Goal: Task Accomplishment & Management: Use online tool/utility

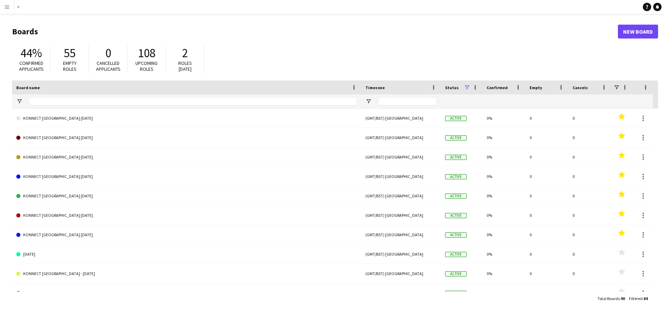
click at [7, 6] on app-icon "Menu" at bounding box center [7, 7] width 6 height 6
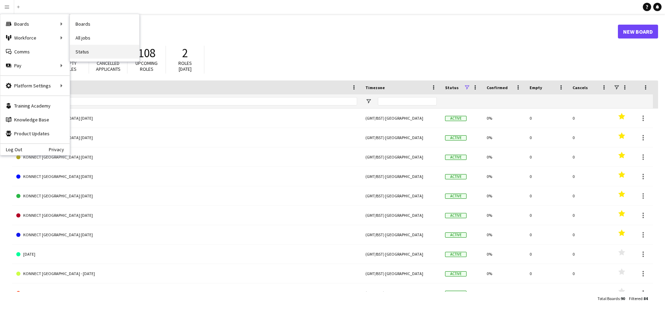
click at [83, 54] on link "Status" at bounding box center [104, 52] width 69 height 14
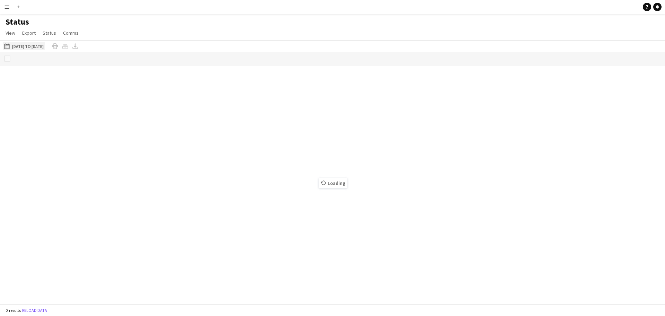
click at [45, 48] on button "[DATE] to [DATE] [DATE] to [DATE]" at bounding box center [24, 46] width 42 height 8
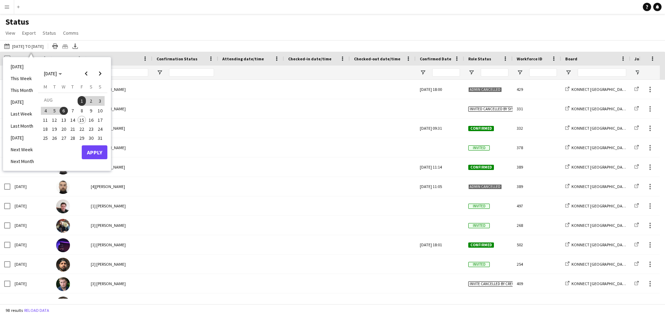
click at [63, 111] on span "6" at bounding box center [64, 111] width 8 height 8
click at [62, 116] on span "13" at bounding box center [64, 120] width 8 height 8
click at [96, 150] on button "Apply" at bounding box center [95, 152] width 26 height 14
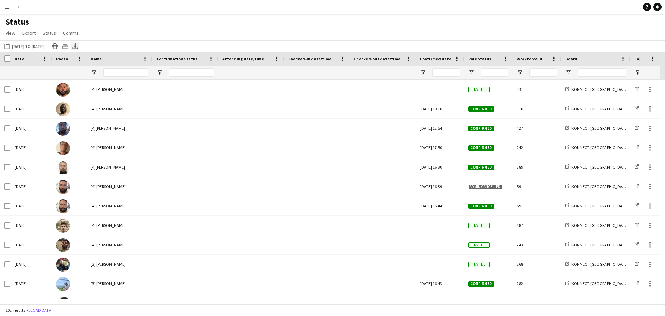
click at [78, 47] on icon "Export XLSX" at bounding box center [75, 46] width 6 height 6
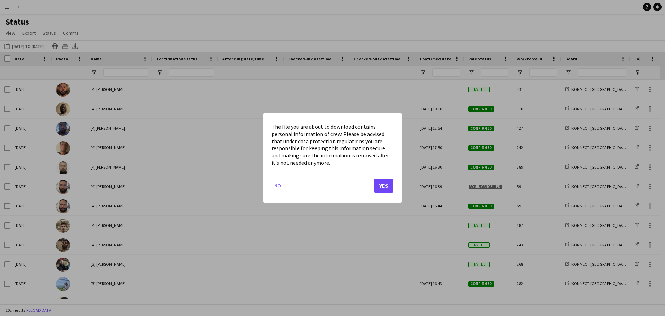
click at [361, 187] on mat-dialog-actions "No Yes" at bounding box center [333, 187] width 122 height 29
click at [381, 186] on button "Yes" at bounding box center [383, 185] width 19 height 14
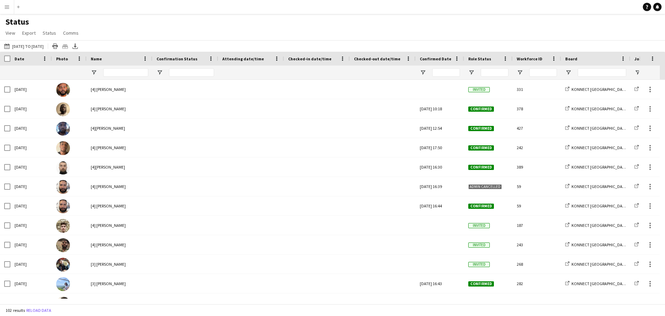
click at [7, 6] on app-icon "Menu" at bounding box center [7, 7] width 6 height 6
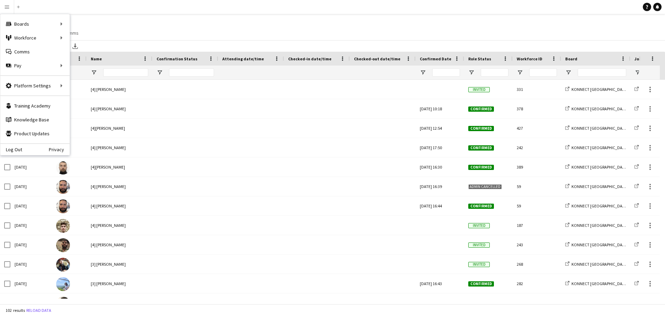
click at [30, 149] on div "Log Out Privacy" at bounding box center [34, 149] width 69 height 12
click at [16, 147] on link "Log Out" at bounding box center [11, 150] width 22 height 6
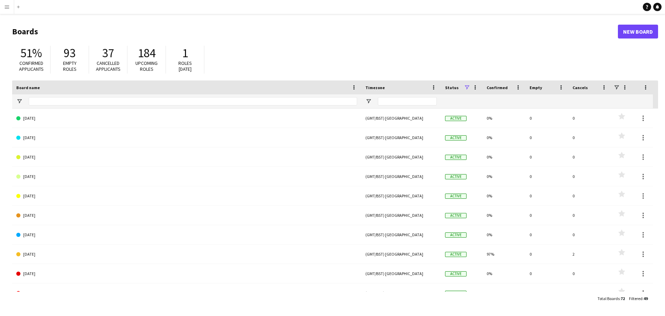
click at [5, 5] on app-icon "Menu" at bounding box center [7, 7] width 6 height 6
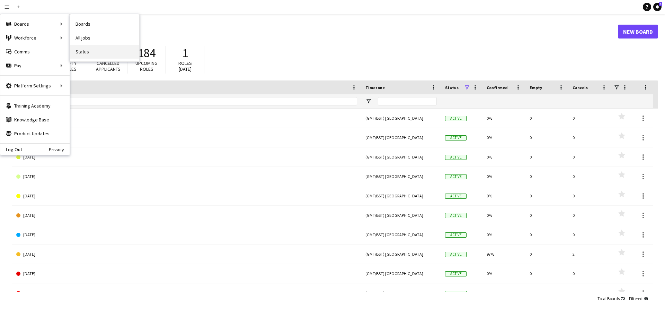
click at [81, 56] on link "Status" at bounding box center [104, 52] width 69 height 14
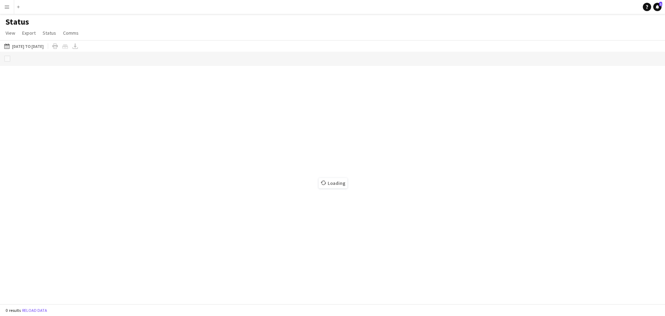
drag, startPoint x: 35, startPoint y: 47, endPoint x: 35, endPoint y: 51, distance: 3.8
click at [35, 47] on button "[DATE] to [DATE] [DATE] to [DATE]" at bounding box center [24, 46] width 42 height 8
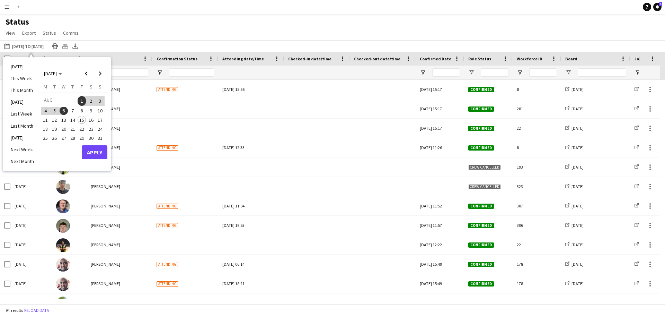
click at [62, 110] on span "6" at bounding box center [64, 111] width 8 height 8
click at [62, 120] on span "13" at bounding box center [64, 120] width 8 height 8
click at [95, 150] on button "Apply" at bounding box center [95, 152] width 26 height 14
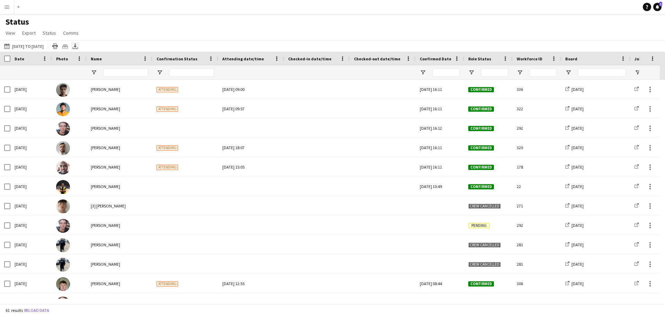
click at [78, 48] on icon at bounding box center [75, 48] width 6 height 2
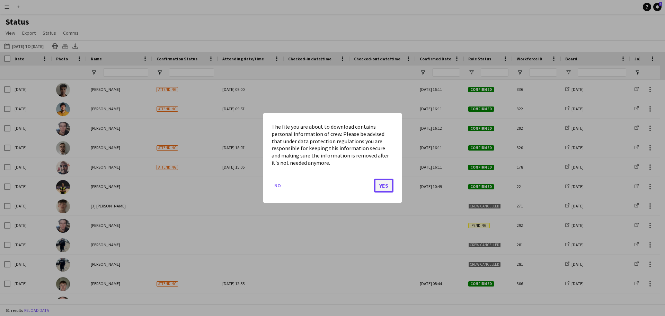
click at [387, 186] on button "Yes" at bounding box center [383, 185] width 19 height 14
